Goal: Information Seeking & Learning: Understand process/instructions

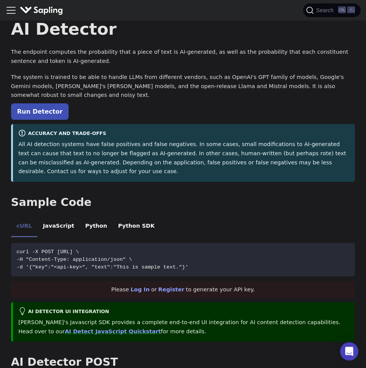
scroll to position [87, 0]
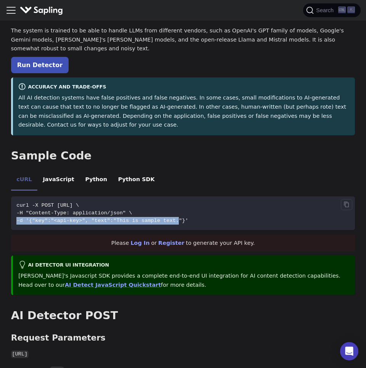
drag, startPoint x: 87, startPoint y: 216, endPoint x: 187, endPoint y: 210, distance: 100.2
click at [184, 209] on code "curl -X POST [URL] \ -H "Content-Type: application/json" \ -d '{"key":"<api-key…" at bounding box center [183, 214] width 344 height 34
click at [188, 218] on span "-d '{"key":"<api-key>", "text":"This is sample text."}'" at bounding box center [102, 221] width 172 height 6
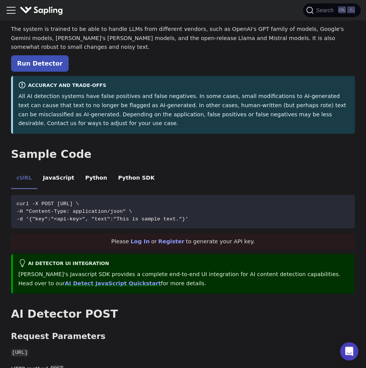
scroll to position [43, 0]
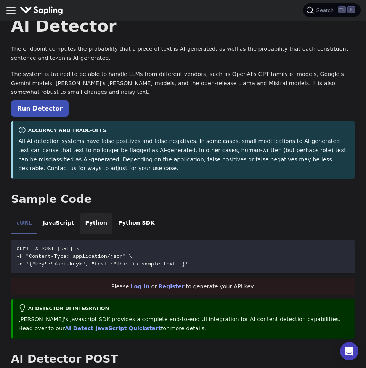
click at [92, 215] on li "Python" at bounding box center [96, 223] width 33 height 21
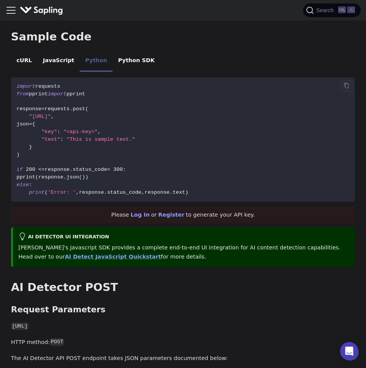
scroll to position [130, 0]
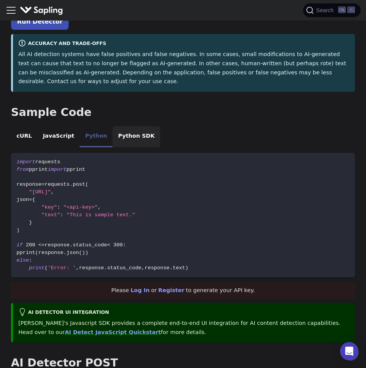
click at [135, 126] on li "Python SDK" at bounding box center [137, 136] width 48 height 21
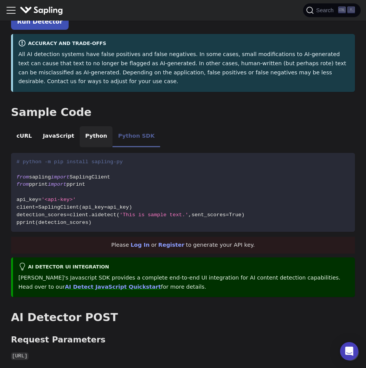
drag, startPoint x: 101, startPoint y: 134, endPoint x: 112, endPoint y: 121, distance: 16.8
click at [101, 133] on li "Python" at bounding box center [96, 136] width 33 height 21
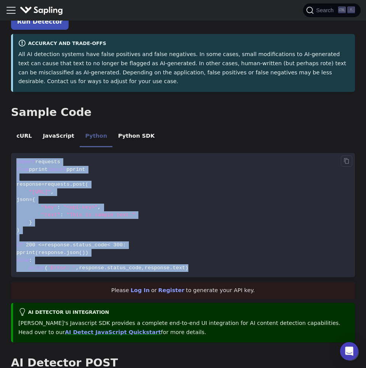
drag, startPoint x: 227, startPoint y: 258, endPoint x: 65, endPoint y: 148, distance: 195.3
click at [64, 153] on code "import requests from pprint import pprint response = requests . post ( "[URL]" …" at bounding box center [183, 215] width 344 height 124
click at [98, 154] on code "import requests from pprint import pprint response = requests . post ( "[URL]" …" at bounding box center [183, 215] width 344 height 124
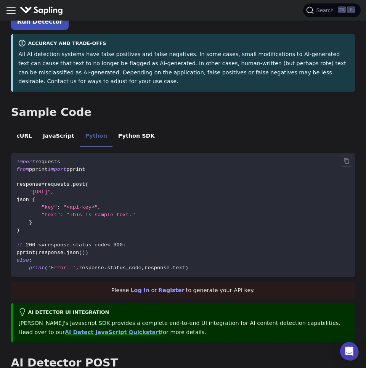
click at [84, 167] on span "pprint" at bounding box center [75, 170] width 19 height 6
click at [134, 187] on code "import requests from pprint import pprint response = requests . post ( "[URL]" …" at bounding box center [183, 215] width 344 height 124
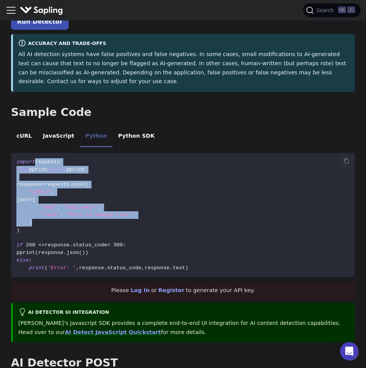
drag, startPoint x: 135, startPoint y: 202, endPoint x: 153, endPoint y: 213, distance: 20.5
click at [153, 213] on code "import requests from pprint import pprint response = requests . post ( "[URL]" …" at bounding box center [183, 215] width 344 height 124
drag, startPoint x: 27, startPoint y: 226, endPoint x: 11, endPoint y: 158, distance: 70.0
click at [11, 158] on pre "import requests from pprint import pprint response = requests . post ( "[URL]" …" at bounding box center [183, 215] width 344 height 124
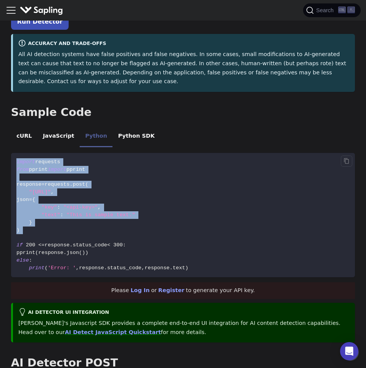
click at [56, 170] on code "import requests from pprint import pprint response = requests . post ( "[URL]" …" at bounding box center [183, 215] width 344 height 124
drag, startPoint x: 26, startPoint y: 182, endPoint x: 27, endPoint y: 135, distance: 46.6
click at [24, 153] on pre "import requests from pprint import pprint response = requests . post ( "[URL]" …" at bounding box center [183, 215] width 344 height 124
drag, startPoint x: 89, startPoint y: 148, endPoint x: 93, endPoint y: 160, distance: 13.2
click at [89, 153] on code "import requests from pprint import pprint response = requests . post ( "[URL]" …" at bounding box center [183, 215] width 344 height 124
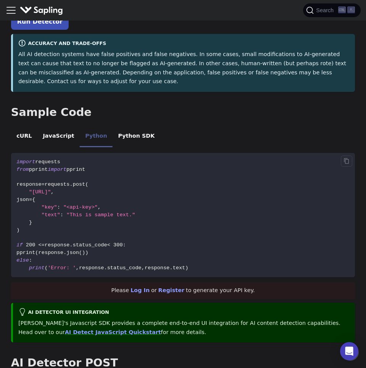
click at [54, 159] on span "requests" at bounding box center [47, 162] width 25 height 6
click at [61, 167] on span "import" at bounding box center [57, 170] width 19 height 6
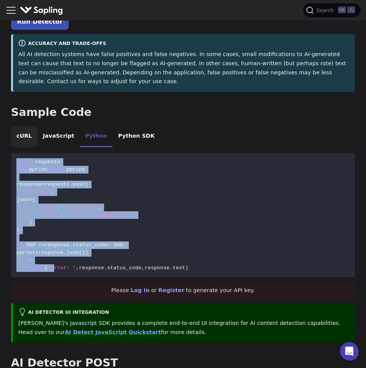
drag, startPoint x: 39, startPoint y: 195, endPoint x: 33, endPoint y: 136, distance: 59.5
click at [33, 153] on pre "import requests from pprint import pprint response = requests . post ( "[URL]" …" at bounding box center [183, 215] width 344 height 124
click at [53, 165] on code "import requests from pprint import pprint response = requests . post ( "[URL]" …" at bounding box center [183, 215] width 344 height 124
drag, startPoint x: 193, startPoint y: 250, endPoint x: 101, endPoint y: 163, distance: 126.6
click at [101, 163] on code "import requests from pprint import pprint response = requests . post ( "[URL]" …" at bounding box center [183, 215] width 344 height 124
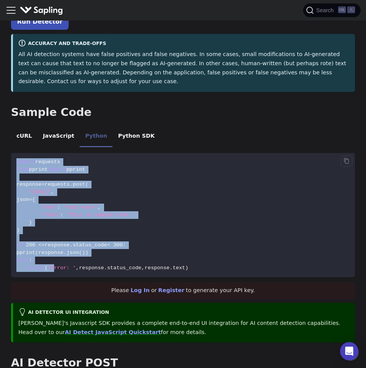
click at [255, 262] on code "import requests from pprint import pprint response = requests . post ( "[URL]" …" at bounding box center [183, 215] width 344 height 124
drag, startPoint x: 215, startPoint y: 265, endPoint x: 131, endPoint y: 145, distance: 146.9
click at [132, 153] on code "import requests from pprint import pprint response = requests . post ( "[URL]" …" at bounding box center [183, 215] width 344 height 124
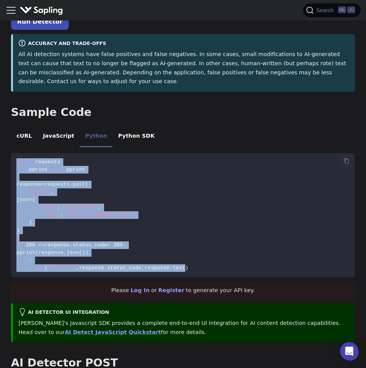
drag, startPoint x: 158, startPoint y: 176, endPoint x: 205, endPoint y: 216, distance: 61.8
click at [158, 176] on code "import requests from pprint import pprint response = requests . post ( "[URL]" …" at bounding box center [183, 215] width 344 height 124
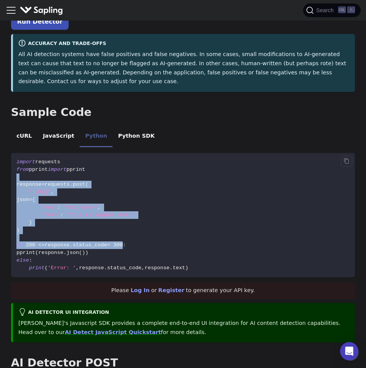
drag, startPoint x: 107, startPoint y: 203, endPoint x: 137, endPoint y: 253, distance: 58.4
click at [131, 247] on code "import requests from pprint import pprint response = requests . post ( "[URL]" …" at bounding box center [183, 215] width 344 height 124
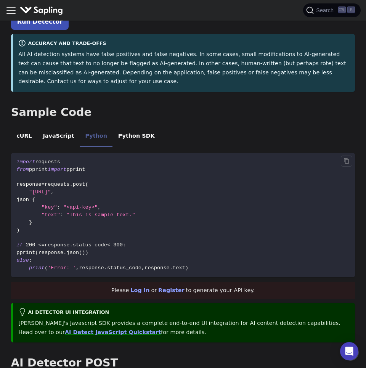
click at [137, 253] on code "import requests from pprint import pprint response = requests . post ( "[URL]" …" at bounding box center [183, 215] width 344 height 124
drag, startPoint x: 57, startPoint y: 214, endPoint x: 48, endPoint y: 171, distance: 44.2
click at [47, 195] on code "import requests from pprint import pprint response = requests . post ( "[URL]" …" at bounding box center [183, 215] width 344 height 124
click at [48, 171] on code "import requests from pprint import pprint response = requests . post ( "[URL]" …" at bounding box center [183, 215] width 344 height 124
click at [78, 212] on span ""This is sample text."" at bounding box center [100, 215] width 69 height 6
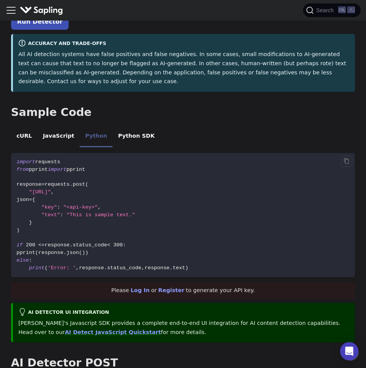
click at [96, 205] on span ""<api-key>"" at bounding box center [80, 208] width 34 height 6
click at [98, 205] on span ""<api-key>"" at bounding box center [80, 208] width 34 height 6
click at [223, 184] on code "import requests from pprint import pprint response = requests . post ( "[URL]" …" at bounding box center [183, 215] width 344 height 124
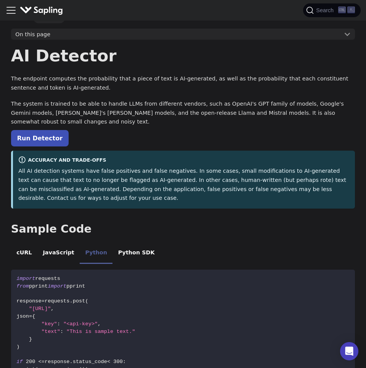
scroll to position [0, 0]
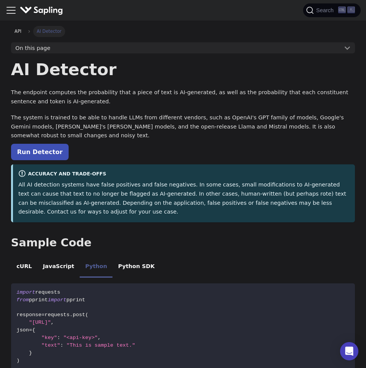
click at [351, 47] on button "On this page" at bounding box center [183, 47] width 344 height 11
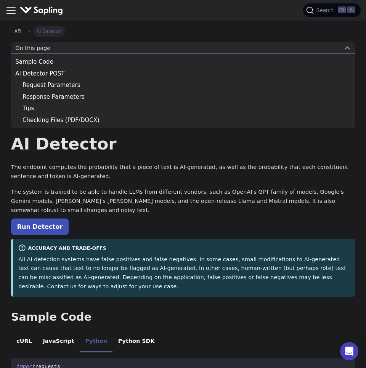
click at [350, 45] on button "On this page" at bounding box center [183, 47] width 344 height 11
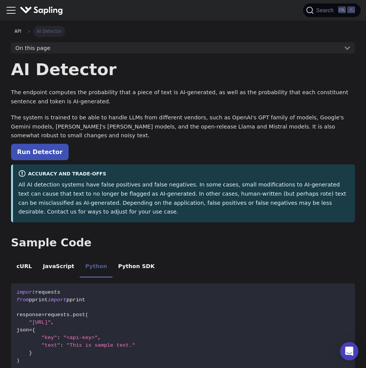
click at [346, 47] on button "On this page" at bounding box center [183, 47] width 344 height 11
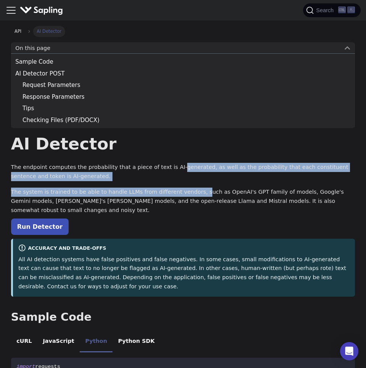
drag, startPoint x: 171, startPoint y: 167, endPoint x: 192, endPoint y: 197, distance: 37.2
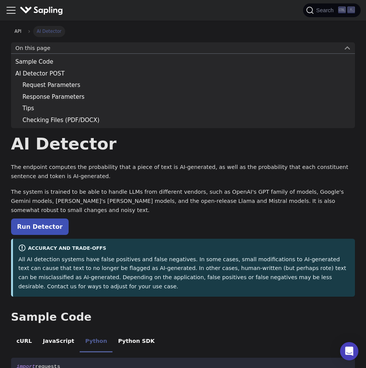
click at [193, 198] on p "The system is trained to be able to handle LLMs from different vendors, such as…" at bounding box center [183, 201] width 344 height 27
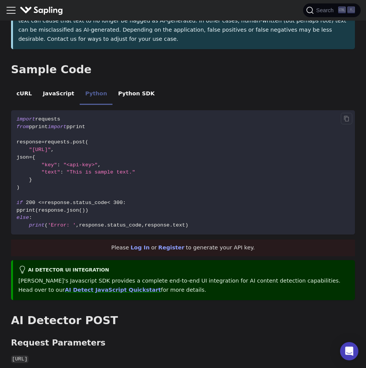
scroll to position [261, 0]
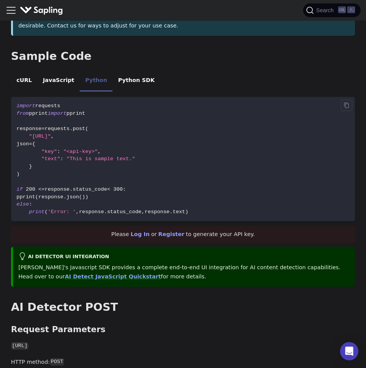
drag, startPoint x: 85, startPoint y: 95, endPoint x: 173, endPoint y: 200, distance: 136.7
click at [170, 196] on code "import requests from pprint import pprint response = requests . post ( "[URL]" …" at bounding box center [183, 159] width 344 height 124
click at [175, 192] on code "import requests from pprint import pprint response = requests . post ( "[URL]" …" at bounding box center [183, 159] width 344 height 124
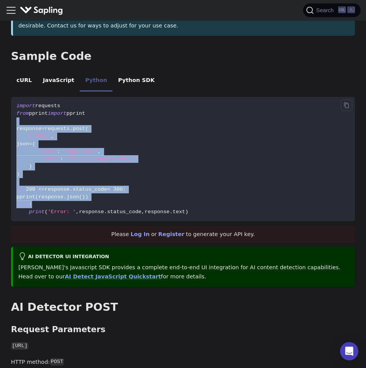
drag, startPoint x: 168, startPoint y: 192, endPoint x: 55, endPoint y: 100, distance: 145.3
click at [56, 104] on code "import requests from pprint import pprint response = requests . post ( "[URL]" …" at bounding box center [183, 159] width 344 height 124
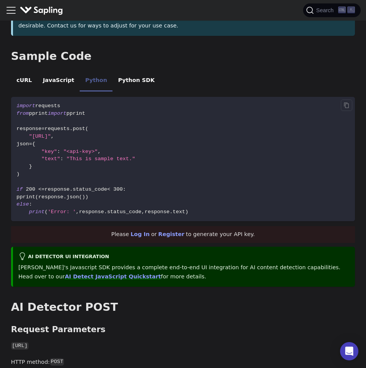
click at [55, 103] on span "requests" at bounding box center [47, 106] width 25 height 6
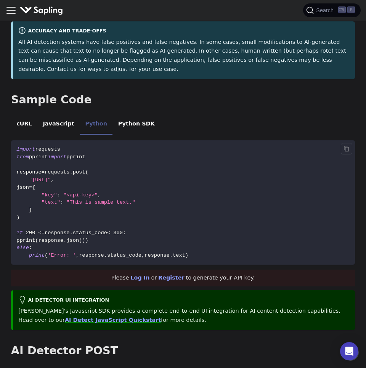
scroll to position [0, 0]
